Goal: Information Seeking & Learning: Learn about a topic

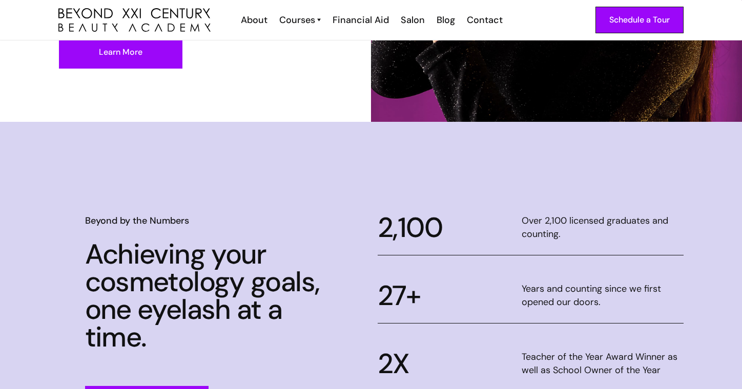
scroll to position [186, 0]
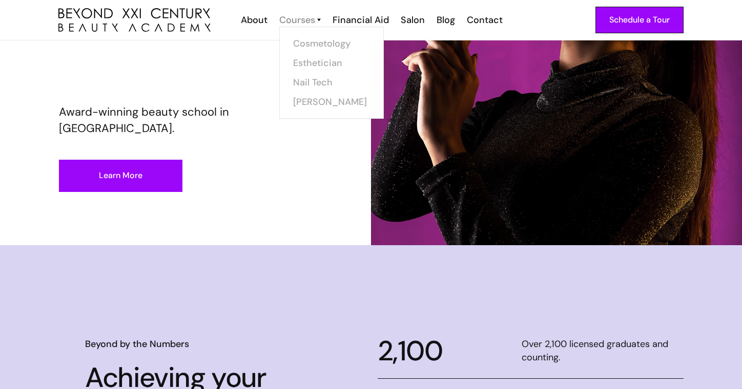
click at [302, 20] on div "Courses" at bounding box center [297, 19] width 36 height 13
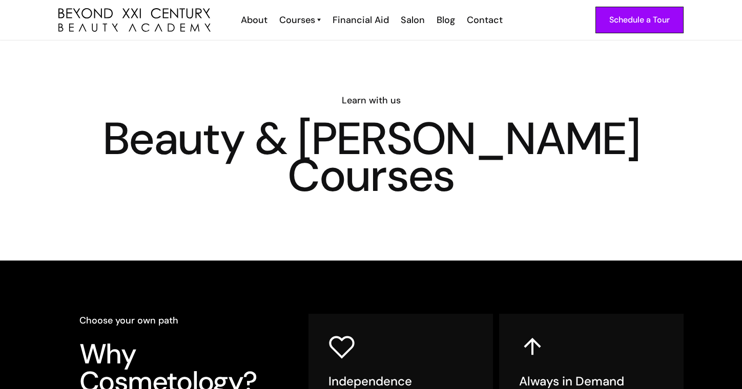
click at [302, 20] on div "Courses" at bounding box center [297, 19] width 36 height 13
click at [311, 82] on link "Nail Tech" at bounding box center [334, 82] width 77 height 19
click at [327, 52] on link "Cosmetology" at bounding box center [334, 43] width 77 height 19
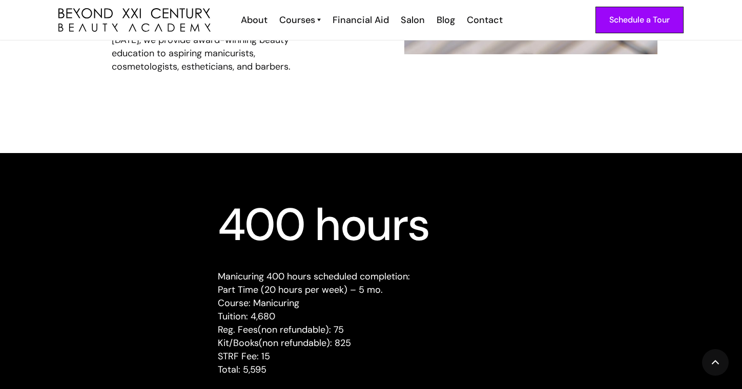
scroll to position [895, 0]
